Goal: Complete application form

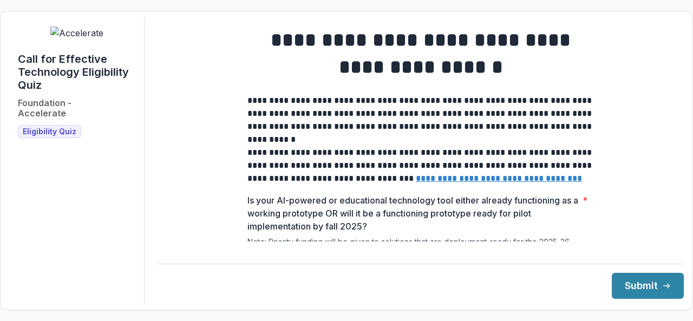
click at [675, 146] on div "**********" at bounding box center [421, 160] width 526 height 285
drag, startPoint x: 675, startPoint y: 146, endPoint x: 623, endPoint y: 137, distance: 52.8
click at [623, 137] on div "**********" at bounding box center [421, 160] width 526 height 285
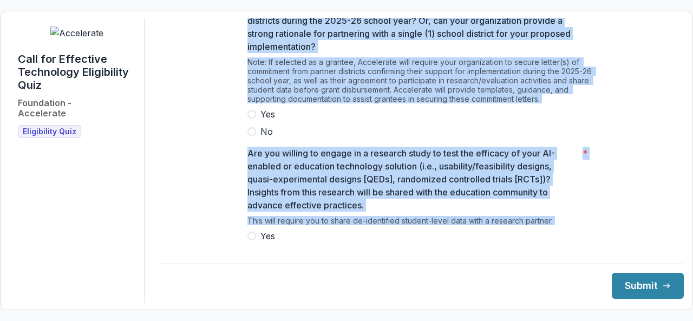
scroll to position [479, 0]
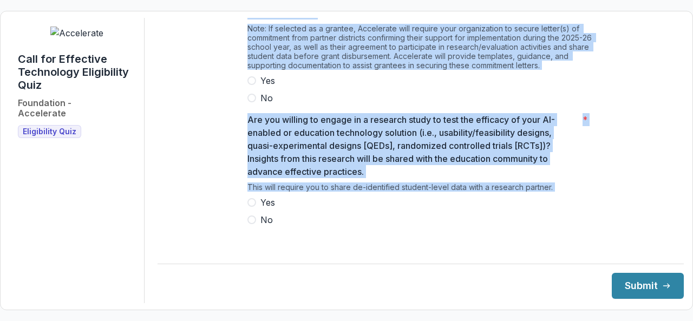
drag, startPoint x: 249, startPoint y: 108, endPoint x: 287, endPoint y: 232, distance: 130.3
copy div "**********"
click at [266, 152] on p "Are you willing to engage in a research study to test the efficacy of your AI-e…" at bounding box center [412, 145] width 331 height 65
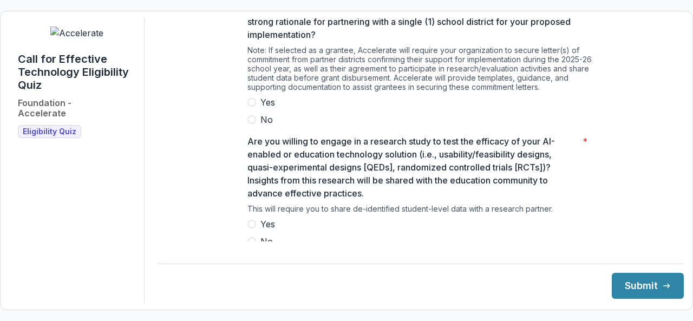
click at [266, 152] on p "Are you willing to engage in a research study to test the efficacy of your AI-e…" at bounding box center [412, 167] width 331 height 65
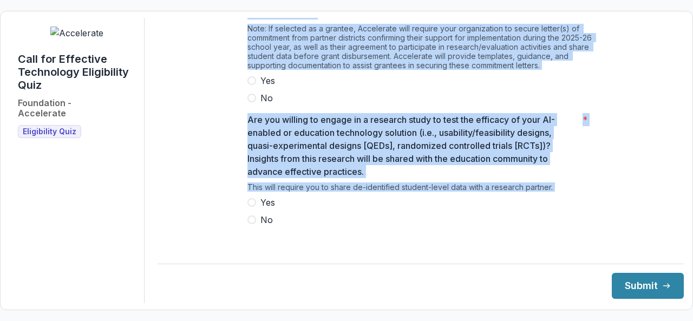
drag, startPoint x: 244, startPoint y: 140, endPoint x: 310, endPoint y: 252, distance: 130.4
click at [310, 252] on div "**********" at bounding box center [421, 160] width 526 height 285
copy div "Is your AI-powered or educational technology tool either already functioning as…"
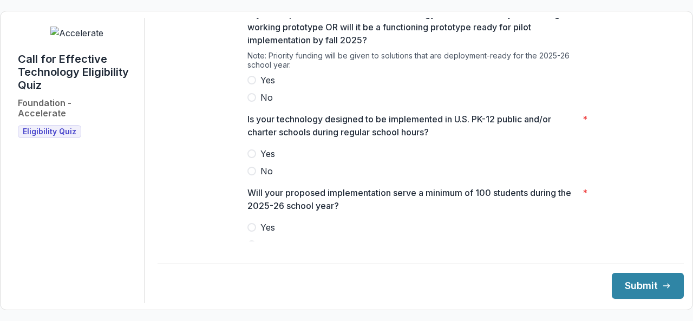
scroll to position [197, 0]
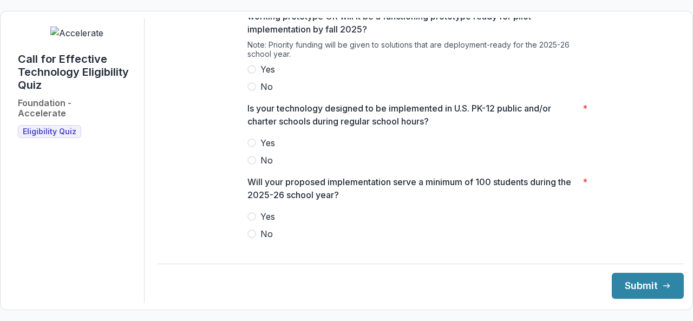
click at [250, 74] on span at bounding box center [251, 69] width 9 height 9
click at [248, 147] on span at bounding box center [251, 143] width 9 height 9
click at [253, 220] on label "Yes" at bounding box center [420, 216] width 347 height 13
click at [164, 195] on div "**********" at bounding box center [421, 160] width 526 height 285
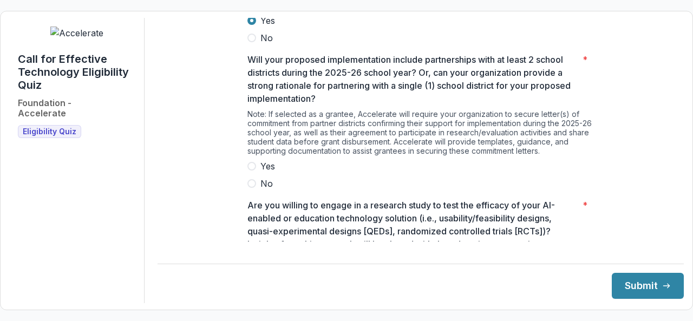
click at [331, 135] on div "Note: If selected as a grantee, Accelerate will require your organization to se…" at bounding box center [420, 134] width 347 height 50
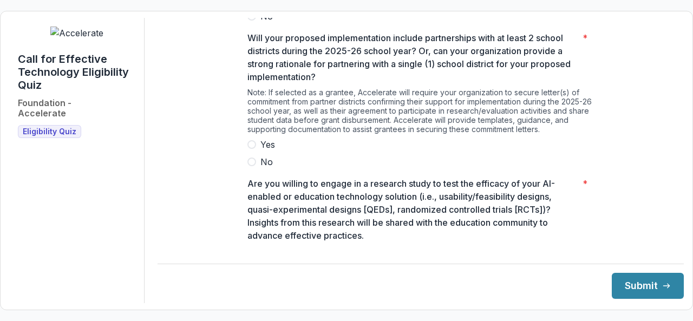
click at [250, 151] on label "Yes" at bounding box center [420, 144] width 347 height 13
click at [283, 215] on p "Are you willing to engage in a research study to test the efficacy of your AI-e…" at bounding box center [412, 209] width 331 height 65
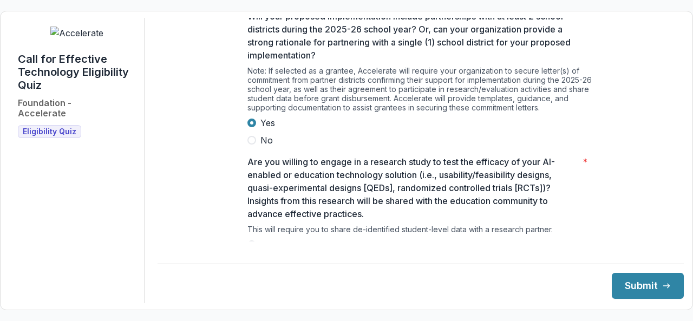
scroll to position [479, 0]
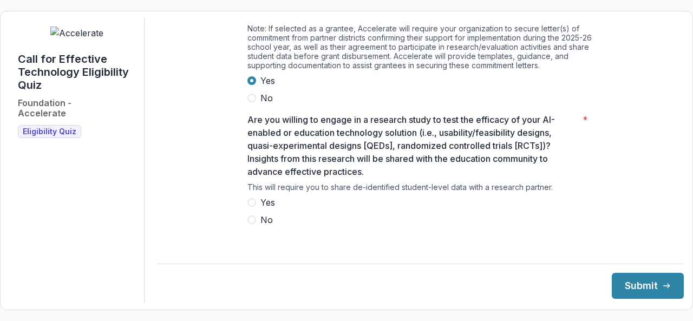
click at [249, 207] on span at bounding box center [251, 202] width 9 height 9
click at [622, 286] on button "Submit" at bounding box center [648, 286] width 72 height 26
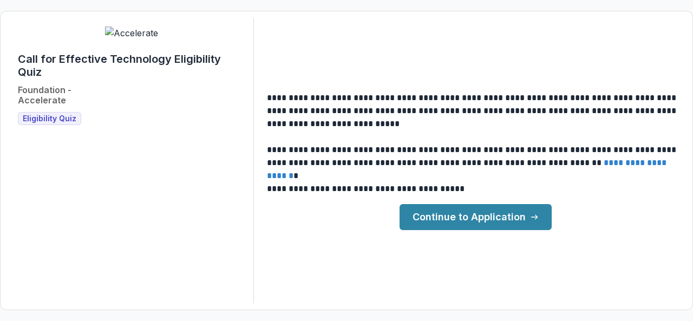
click at [486, 215] on link "Continue to Application" at bounding box center [476, 217] width 152 height 26
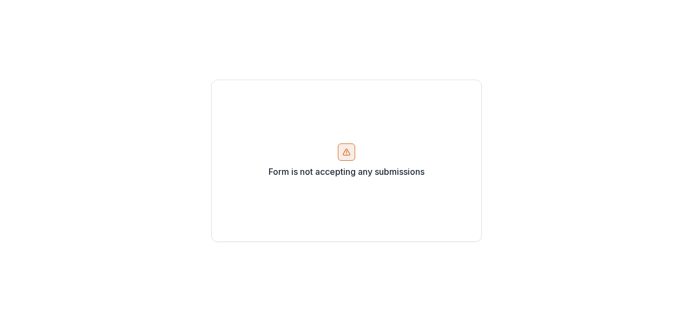
click at [345, 155] on icon at bounding box center [346, 152] width 6 height 6
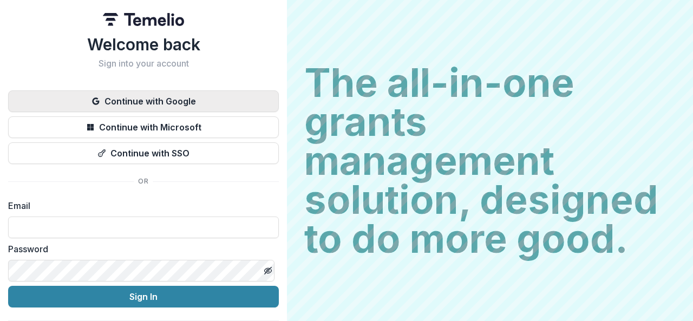
click at [188, 100] on button "Continue with Google" at bounding box center [143, 101] width 271 height 22
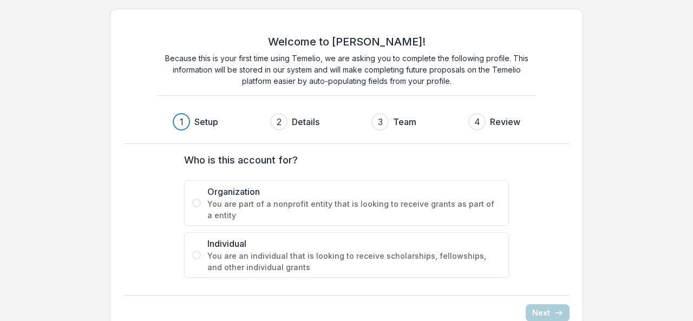
click at [157, 213] on form "Who is this account for? Organization You are part of a nonprofit entity that i…" at bounding box center [347, 215] width 416 height 125
drag, startPoint x: 179, startPoint y: 151, endPoint x: 339, endPoint y: 180, distance: 163.0
click at [339, 180] on div "Who is this account for? Organization You are part of a nonprofit entity that i…" at bounding box center [346, 215] width 433 height 142
click at [282, 57] on p "Because this is your first time using Temelio, we are asking you to complete th…" at bounding box center [346, 70] width 379 height 34
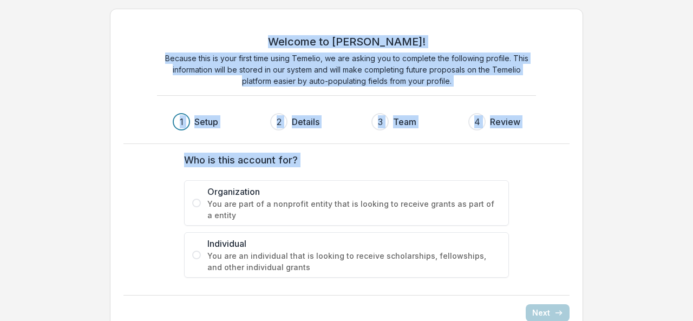
drag, startPoint x: 288, startPoint y: 36, endPoint x: 332, endPoint y: 256, distance: 224.8
click at [332, 256] on div "Welcome to Temelio! Because this is your first time using Temelio, we are askin…" at bounding box center [346, 172] width 473 height 326
click at [158, 212] on form "Who is this account for? Organization You are part of a nonprofit entity that i…" at bounding box center [347, 215] width 416 height 125
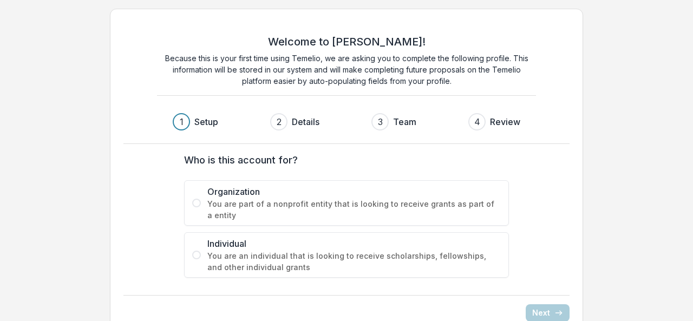
drag, startPoint x: 207, startPoint y: 186, endPoint x: 304, endPoint y: 252, distance: 117.3
click at [304, 252] on div "Organization You are part of a nonprofit entity that is looking to receive gran…" at bounding box center [346, 228] width 325 height 97
click at [194, 199] on span at bounding box center [196, 203] width 9 height 9
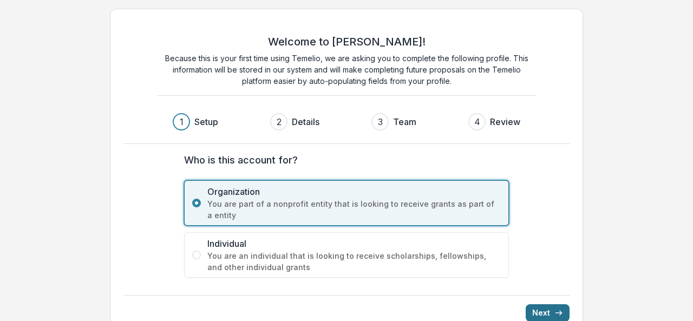
click at [537, 311] on button "Next" at bounding box center [548, 312] width 44 height 17
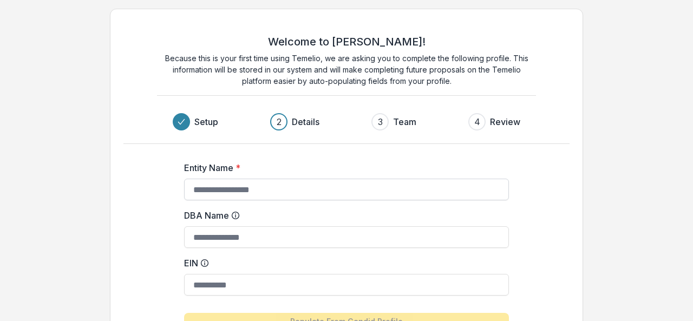
click at [244, 190] on input "Entity Name *" at bounding box center [346, 190] width 325 height 22
click at [140, 218] on div "Entity Name * DBA Name EIN Populate From Candid Profile Click this button to po…" at bounding box center [346, 251] width 433 height 215
click at [553, 230] on div "Entity Name * DBA Name EIN Populate From Candid Profile Click this button to po…" at bounding box center [346, 251] width 433 height 215
click at [692, 279] on div "Welcome to Temelio! Because this is your first time using Temelio, we are askin…" at bounding box center [346, 208] width 693 height 417
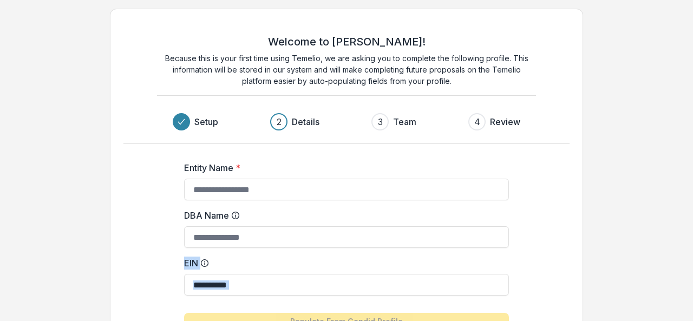
click at [692, 279] on div "Welcome to Temelio! Because this is your first time using Temelio, we are askin…" at bounding box center [346, 208] width 693 height 417
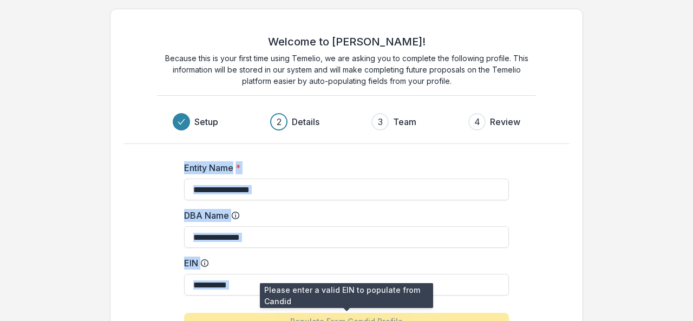
click at [360, 317] on div "Entity Name * DBA Name EIN Populate From Candid Profile Click this button to po…" at bounding box center [346, 251] width 433 height 215
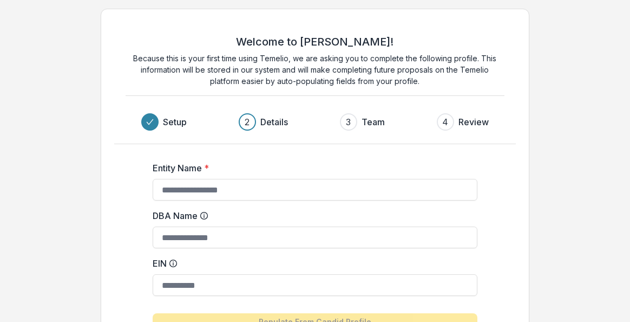
click at [618, 139] on div "Welcome to Temelio! Because this is your first time using Temelio, we are askin…" at bounding box center [315, 208] width 630 height 417
click at [134, 238] on div "Entity Name * DBA Name EIN Populate From Candid Profile Click this button to po…" at bounding box center [315, 251] width 402 height 215
click at [208, 160] on form "Entity Name * DBA Name EIN Populate From Candid Profile Click this button to po…" at bounding box center [315, 252] width 325 height 198
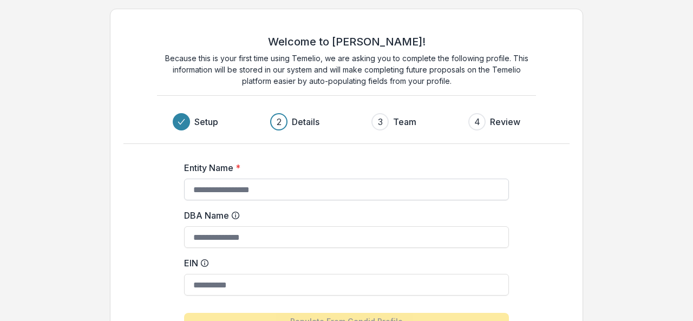
click at [228, 187] on input "Entity Name *" at bounding box center [346, 190] width 325 height 22
click at [205, 238] on input "DBA Name" at bounding box center [346, 237] width 325 height 22
click at [204, 295] on input "EIN" at bounding box center [346, 285] width 325 height 22
click at [204, 186] on input "Entity Name *" at bounding box center [346, 190] width 325 height 22
click at [299, 127] on h3 "Details" at bounding box center [306, 121] width 28 height 13
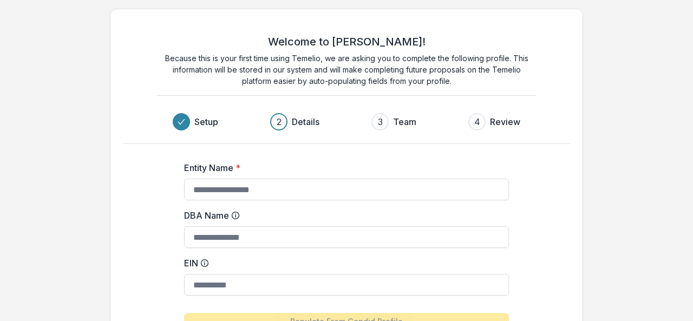
click at [284, 118] on div "2" at bounding box center [278, 121] width 17 height 17
click at [247, 160] on form "Entity Name * DBA Name EIN Populate From Candid Profile Click this button to po…" at bounding box center [346, 252] width 325 height 198
click at [278, 123] on div "2" at bounding box center [279, 121] width 5 height 13
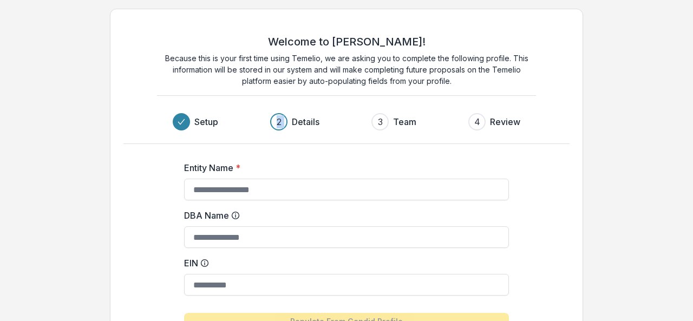
click at [278, 123] on div "2" at bounding box center [279, 121] width 5 height 13
click at [278, 124] on div "2" at bounding box center [279, 121] width 5 height 13
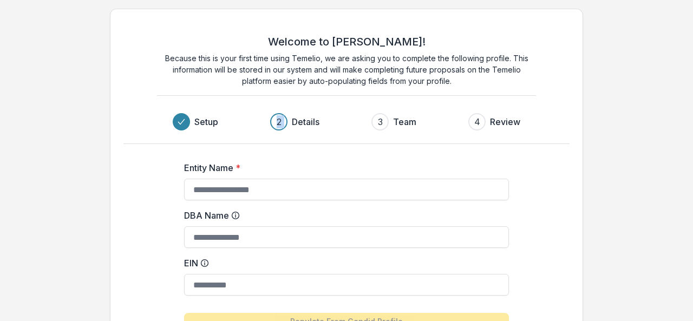
click at [278, 124] on div "2" at bounding box center [279, 121] width 5 height 13
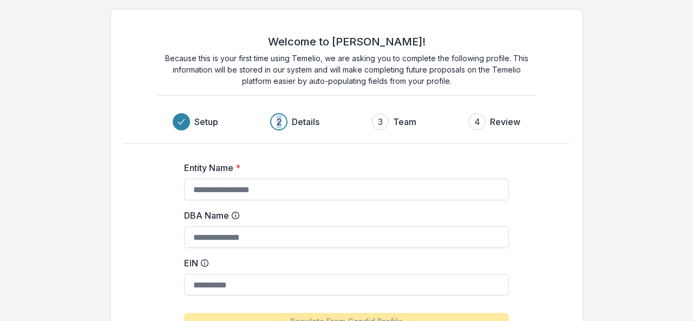
click at [278, 124] on div "2" at bounding box center [279, 121] width 5 height 13
drag, startPoint x: 278, startPoint y: 124, endPoint x: 284, endPoint y: 128, distance: 7.4
click at [284, 128] on div "2" at bounding box center [278, 121] width 17 height 17
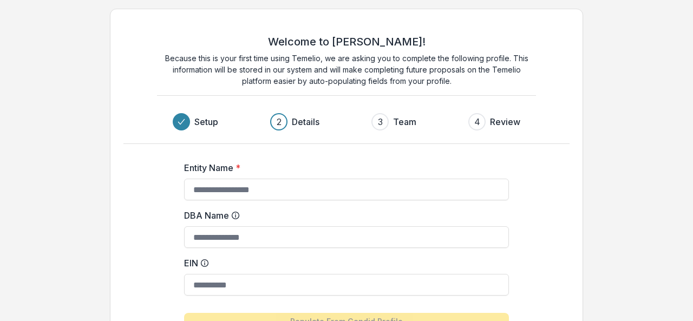
click at [284, 128] on div "2" at bounding box center [278, 121] width 17 height 17
drag, startPoint x: 284, startPoint y: 128, endPoint x: 286, endPoint y: 117, distance: 11.6
click at [286, 117] on div "2" at bounding box center [278, 121] width 17 height 17
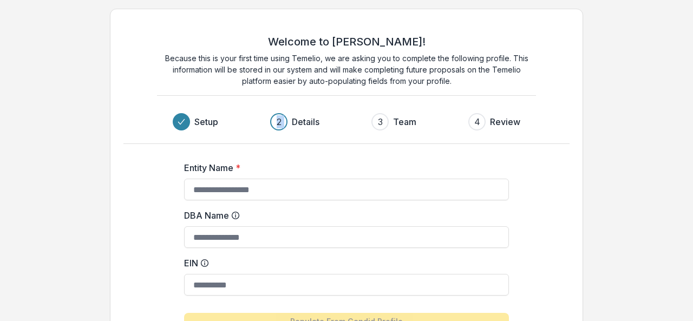
click at [286, 117] on div "2" at bounding box center [278, 121] width 17 height 17
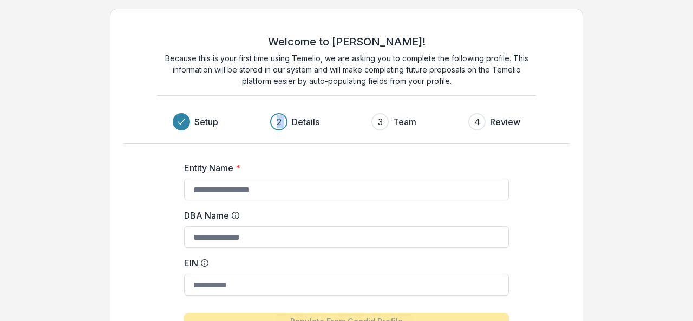
click at [286, 117] on div "2" at bounding box center [278, 121] width 17 height 17
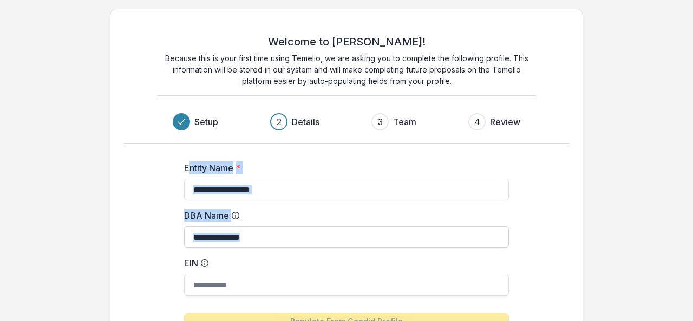
drag, startPoint x: 187, startPoint y: 165, endPoint x: 242, endPoint y: 238, distance: 91.3
click at [242, 242] on form "Entity Name * DBA Name EIN Populate From Candid Profile Click this button to po…" at bounding box center [346, 252] width 325 height 198
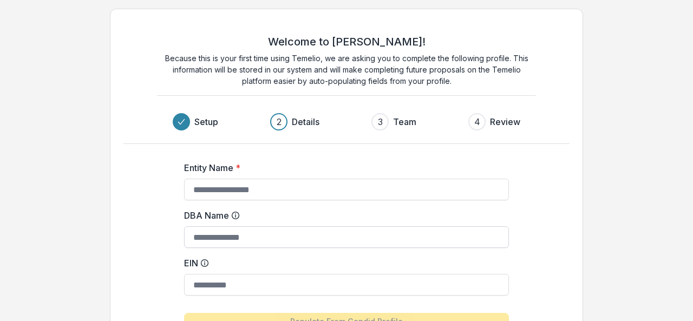
click at [242, 232] on input "DBA Name" at bounding box center [346, 237] width 325 height 22
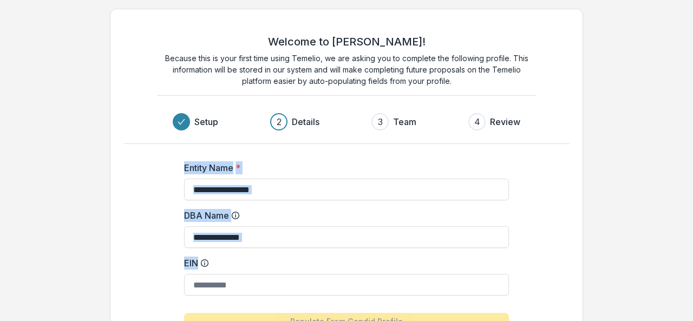
drag, startPoint x: 182, startPoint y: 160, endPoint x: 258, endPoint y: 263, distance: 128.1
click at [258, 263] on div "Entity Name * DBA Name EIN Populate From Candid Profile Click this button to po…" at bounding box center [346, 251] width 433 height 215
copy form "Entity Name * DBA Name EIN"
click at [280, 229] on input "DBA Name" at bounding box center [346, 237] width 325 height 22
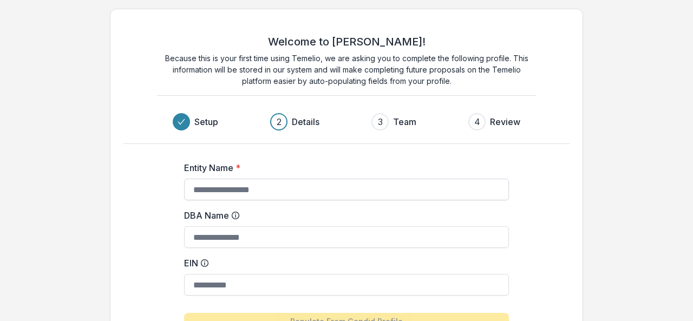
click at [228, 191] on input "Entity Name *" at bounding box center [346, 190] width 325 height 22
paste input "********"
type input "********"
click at [61, 217] on div "Welcome to Temelio! Because this is your first time using Temelio, we are askin…" at bounding box center [346, 208] width 693 height 417
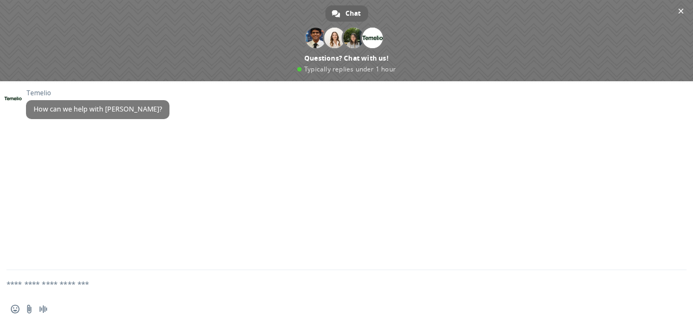
click at [93, 282] on textarea "Compose your message..." at bounding box center [333, 283] width 654 height 27
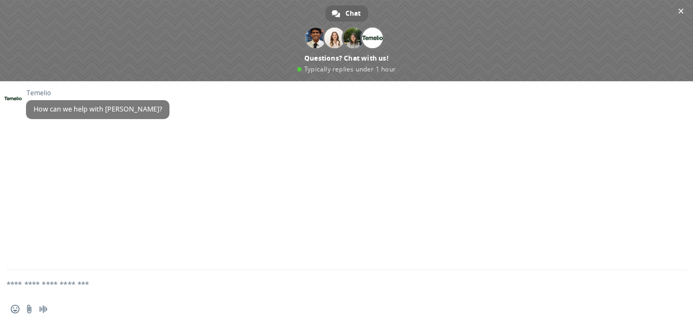
click at [166, 290] on textarea "Compose your message..." at bounding box center [333, 283] width 654 height 27
paste textarea "**********"
type textarea "**********"
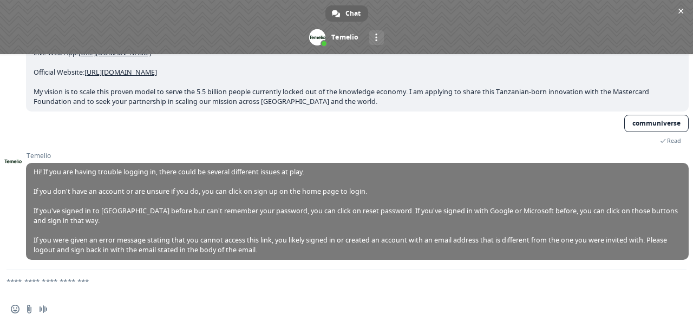
scroll to position [194, 0]
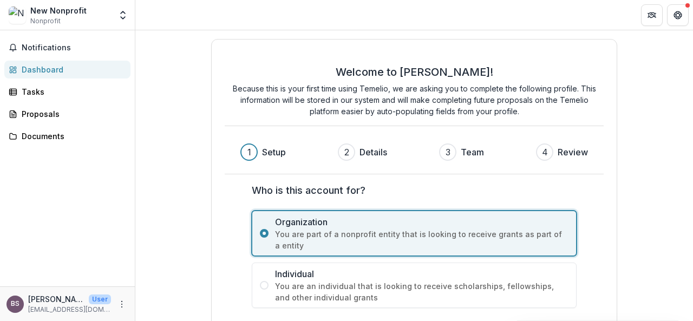
click at [341, 290] on span "You are an individual that is looking to receive scholarships, fellowships, and…" at bounding box center [421, 291] width 293 height 23
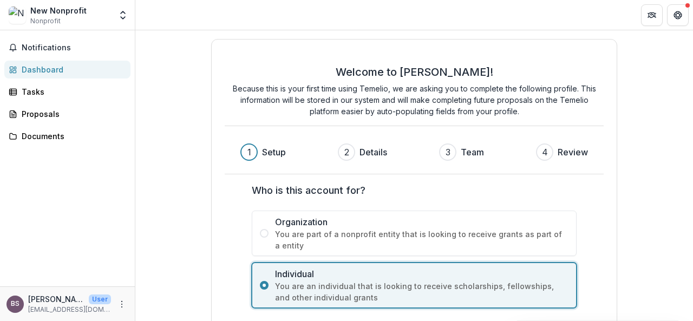
click at [689, 297] on div "Welcome to [PERSON_NAME]! Because this is your first time using Temelio, we are…" at bounding box center [414, 202] width 558 height 344
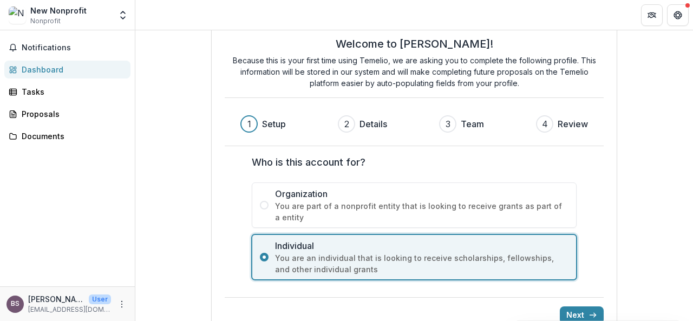
scroll to position [51, 0]
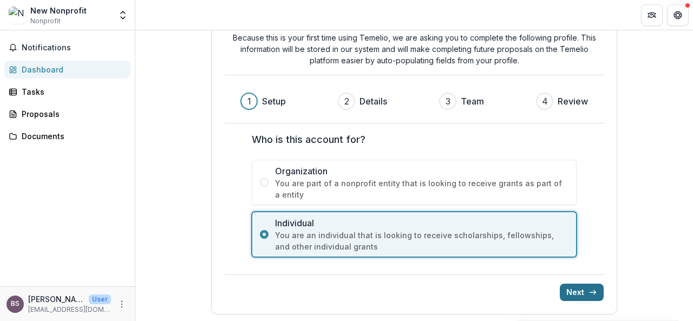
click at [577, 284] on button "Next" at bounding box center [582, 292] width 44 height 17
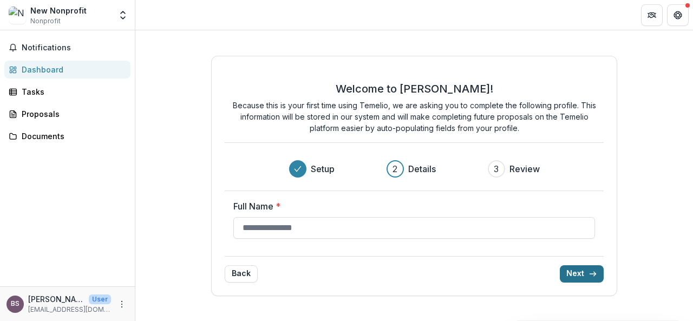
scroll to position [0, 0]
click at [271, 228] on input "Full Name *" at bounding box center [414, 228] width 362 height 22
type input "**********"
click at [574, 273] on button "Next" at bounding box center [582, 273] width 44 height 17
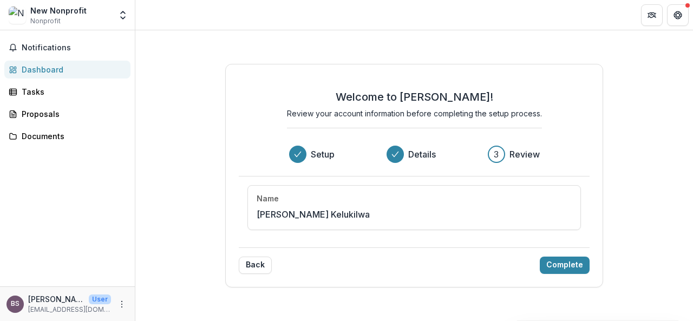
click at [298, 218] on p "[PERSON_NAME] Kelukilwa" at bounding box center [313, 214] width 113 height 13
click at [583, 266] on button "Complete" at bounding box center [565, 265] width 50 height 17
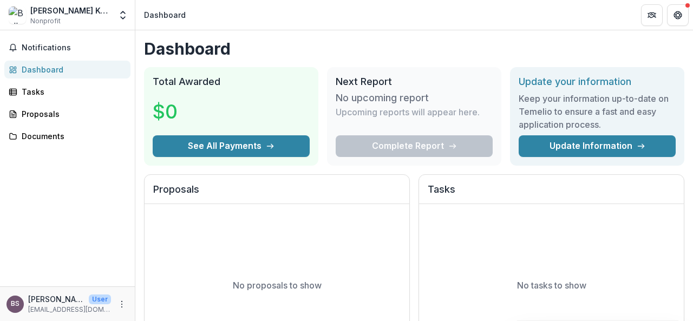
click at [60, 118] on div "Proposals" at bounding box center [72, 113] width 100 height 11
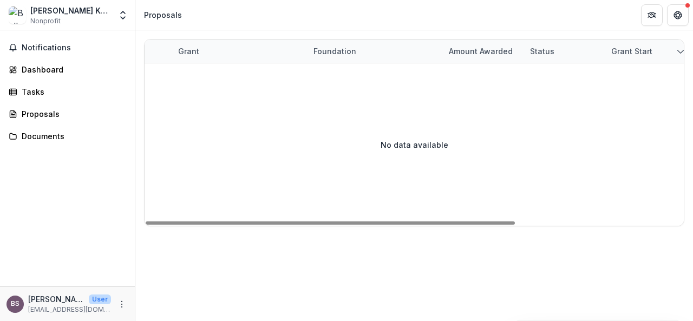
click at [482, 50] on div "Amount awarded" at bounding box center [480, 50] width 77 height 11
click at [552, 52] on div "Status" at bounding box center [542, 50] width 37 height 11
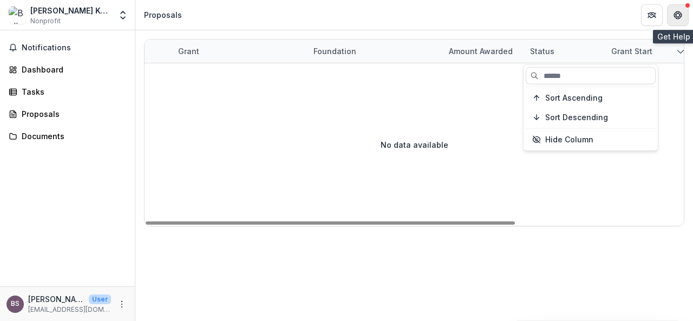
click at [667, 16] on button "Get Help" at bounding box center [678, 15] width 22 height 22
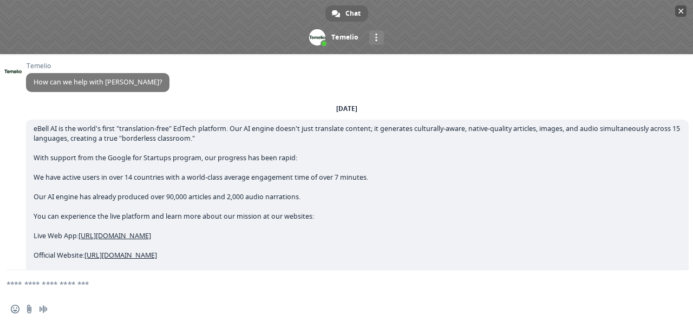
click at [444, 36] on span at bounding box center [346, 27] width 693 height 54
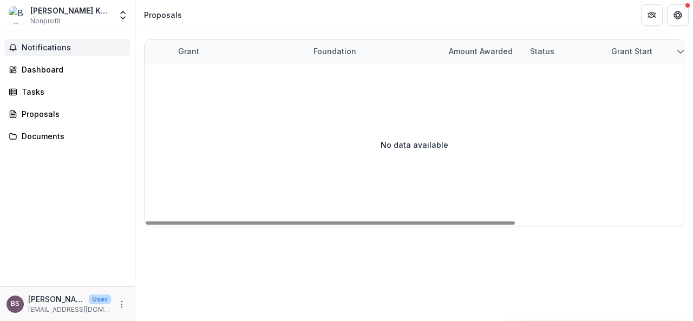
click at [55, 51] on span "Notifications" at bounding box center [74, 47] width 104 height 9
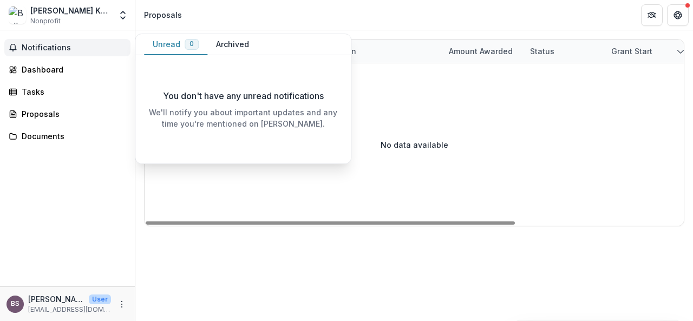
click at [149, 190] on div "No data available" at bounding box center [414, 144] width 539 height 162
